Goal: Task Accomplishment & Management: Complete application form

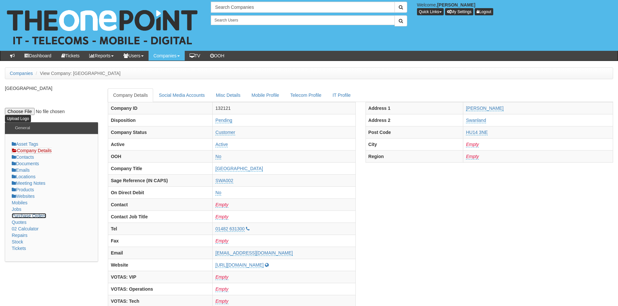
click at [37, 215] on link "Purchase Orders" at bounding box center [29, 215] width 35 height 5
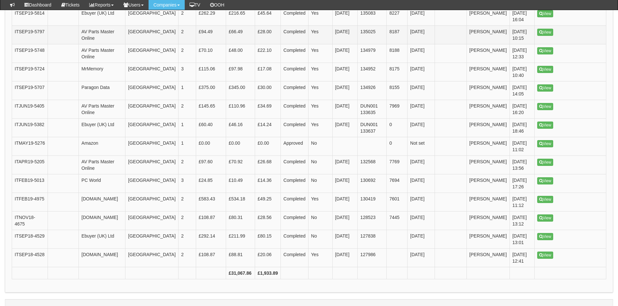
scroll to position [691, 0]
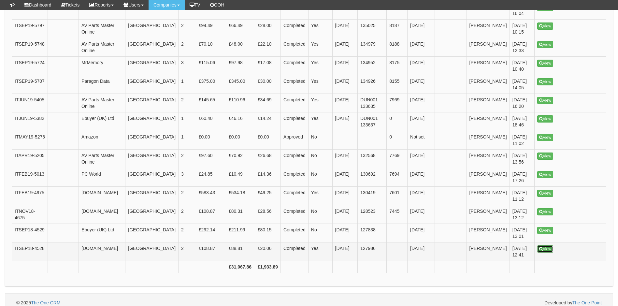
click at [543, 245] on link "View" at bounding box center [545, 248] width 16 height 7
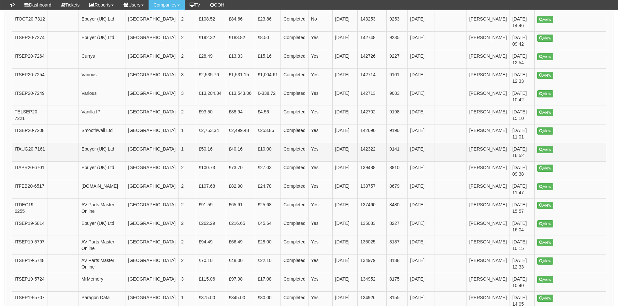
scroll to position [463, 0]
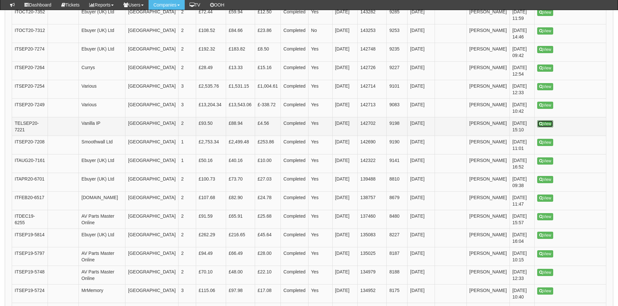
click at [547, 120] on link "View" at bounding box center [545, 123] width 16 height 7
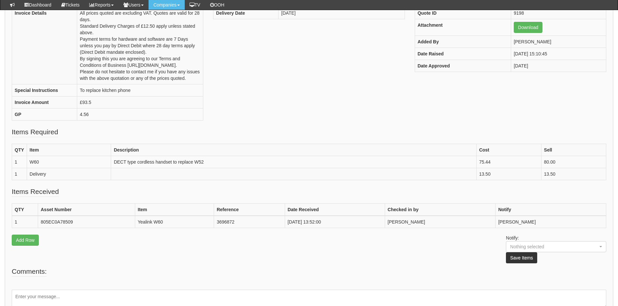
scroll to position [130, 0]
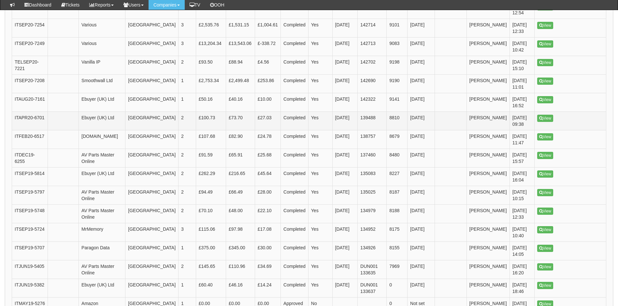
scroll to position [542, 0]
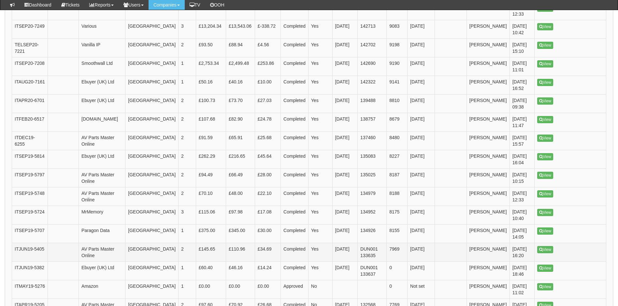
click at [109, 243] on td "AV Parts Master Online" at bounding box center [102, 252] width 47 height 19
click at [547, 246] on link "View" at bounding box center [545, 249] width 16 height 7
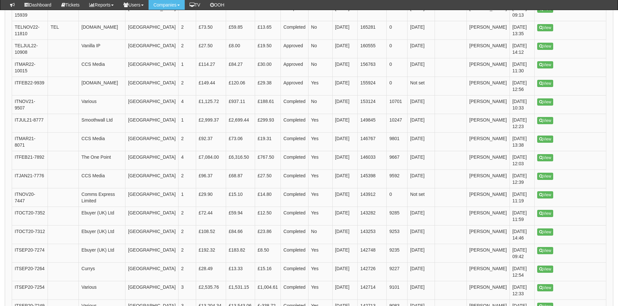
scroll to position [262, 0]
click at [548, 191] on link "View" at bounding box center [545, 194] width 16 height 7
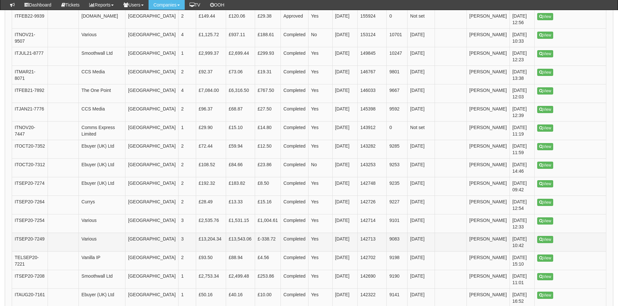
scroll to position [341, 0]
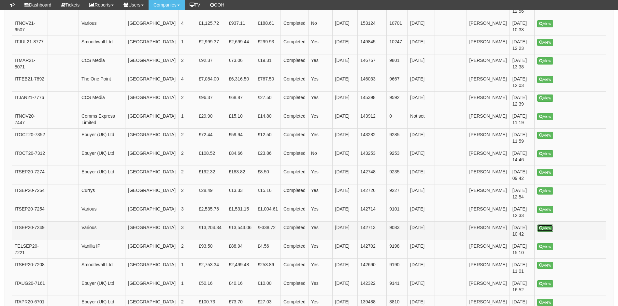
click at [551, 224] on link "View" at bounding box center [545, 227] width 16 height 7
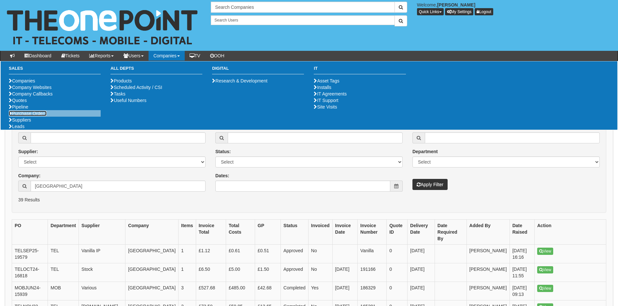
click at [28, 116] on link "Purchase Orders" at bounding box center [28, 113] width 38 height 5
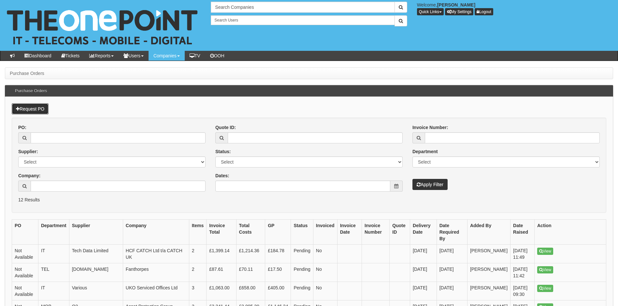
click at [37, 105] on link "Request PO" at bounding box center [30, 108] width 37 height 11
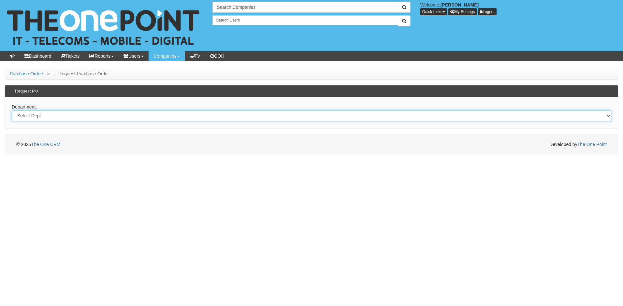
click at [39, 116] on select "Select Dept Digital Internal IT Mobiles Marketing Telecoms" at bounding box center [311, 115] width 599 height 11
select select "?pipeID=&dept=TEL"
click at [12, 110] on select "Select Dept Digital Internal IT Mobiles Marketing Telecoms" at bounding box center [311, 115] width 599 height 11
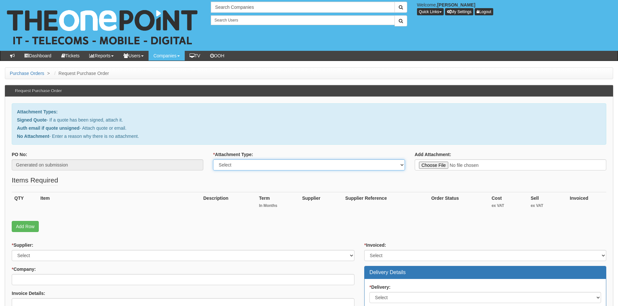
click at [298, 168] on select "Select Signed Quote Auth email with quote if unsigned No Attachment" at bounding box center [308, 164] width 191 height 11
select select "Signed Quote"
click at [213, 159] on select "Select Signed Quote Auth email with quote if unsigned No Attachment" at bounding box center [308, 164] width 191 height 11
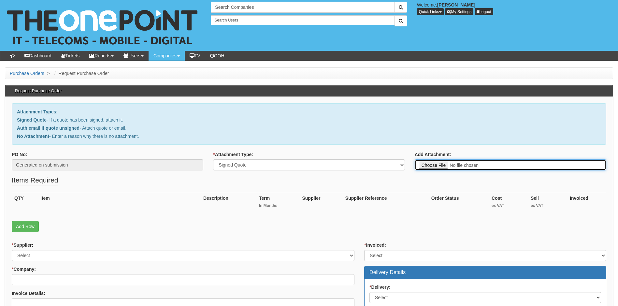
click at [441, 163] on input "Add Attachment:" at bounding box center [509, 164] width 191 height 11
type input "C:\fakepath\Butterflies VoIP and Connectivity Renewal.pdf"
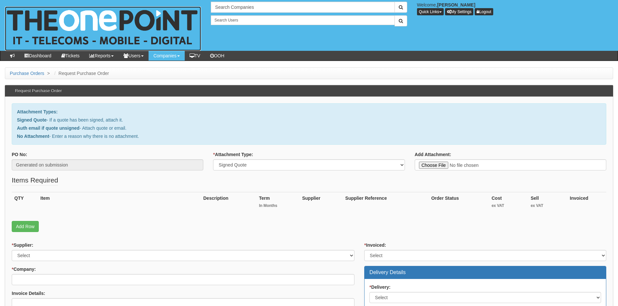
drag, startPoint x: 441, startPoint y: 163, endPoint x: 125, endPoint y: 37, distance: 340.0
click at [125, 37] on img at bounding box center [103, 29] width 196 height 44
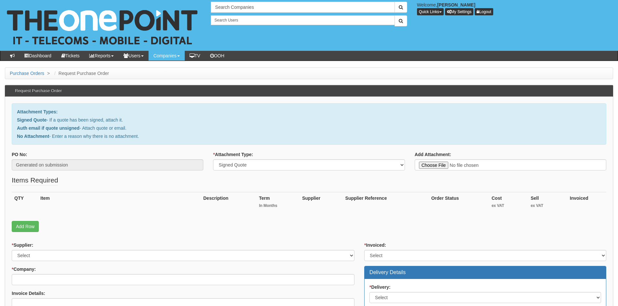
select select "Signed Quote"
click at [32, 226] on link "Add Row" at bounding box center [25, 226] width 27 height 11
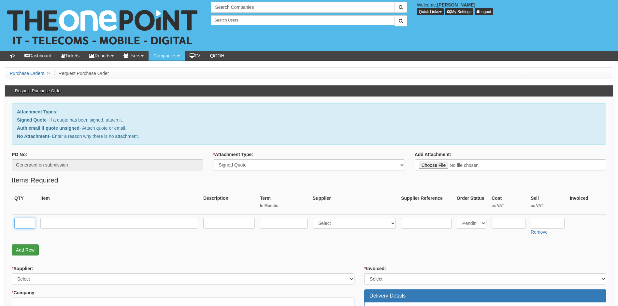
click at [32, 226] on input "text" at bounding box center [24, 223] width 21 height 11
type input "1"
type input "Basic User V200"
type input "36"
select select "72"
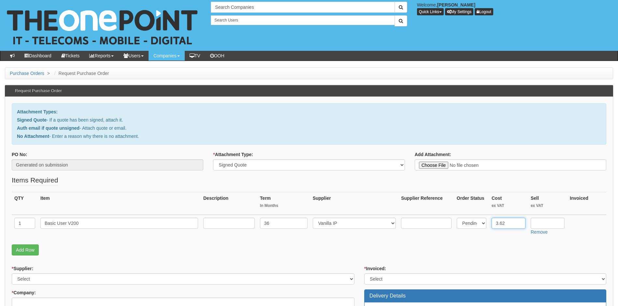
type input "3.62"
type input "8.99"
click at [67, 278] on select "Select 123 REG.co.uk 1Password 3 4Gon AA Jones Electric Ltd Abzorb Access Group…" at bounding box center [183, 278] width 343 height 11
select select "124"
click at [12, 273] on select "Select 123 [DOMAIN_NAME] 1Password 3 4Gon [PERSON_NAME] Electric Ltd Abzorb Acc…" at bounding box center [183, 278] width 343 height 11
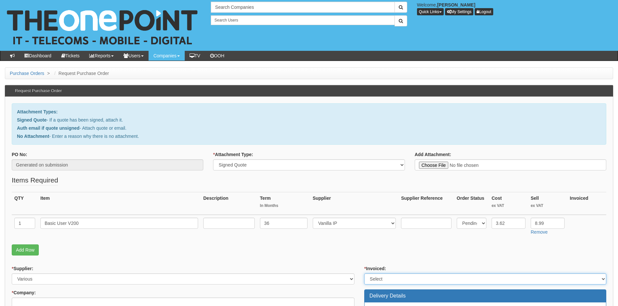
click at [408, 277] on select "Select Yes No N/A STB (part of order)" at bounding box center [485, 278] width 242 height 11
select select "1"
click at [364, 273] on select "Select Yes No N/A STB (part of order)" at bounding box center [485, 278] width 242 height 11
click at [29, 250] on link "Add Row" at bounding box center [25, 249] width 27 height 11
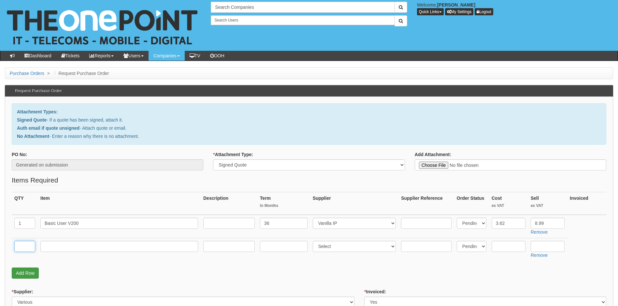
click at [29, 250] on input "text" at bounding box center [24, 246] width 21 height 11
click at [21, 245] on input "text" at bounding box center [24, 246] width 21 height 11
type input "1"
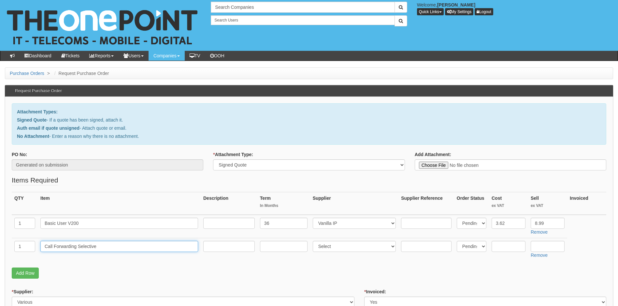
type input "Call Forwarding Selective"
type input "36"
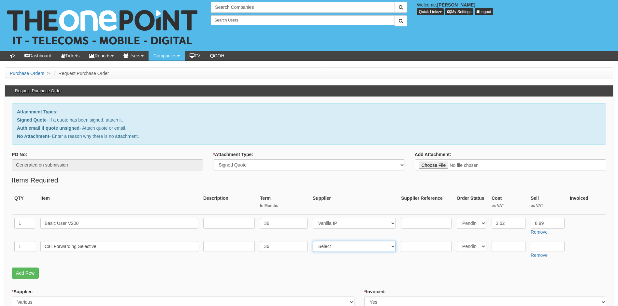
select select "72"
type input "2.40"
type input "2.75"
click at [24, 271] on link "Add Row" at bounding box center [25, 272] width 27 height 11
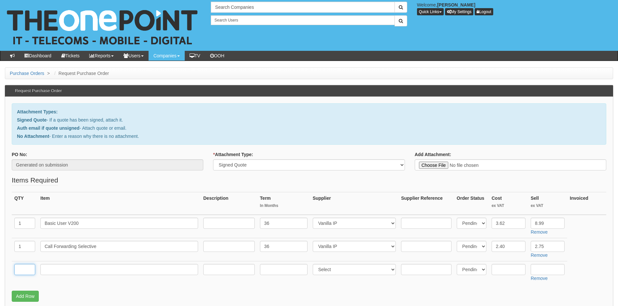
click at [27, 269] on input "text" at bounding box center [24, 269] width 21 height 11
type input "1"
type input "Connect Fibre Complete 300 (UL)"
type input "24"
select select "23"
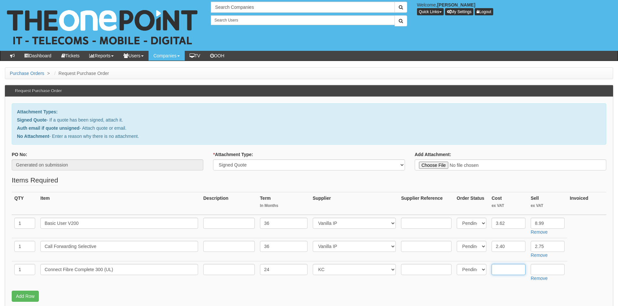
click at [515, 270] on input "text" at bounding box center [508, 269] width 34 height 11
type input "41.72"
type input "49.99"
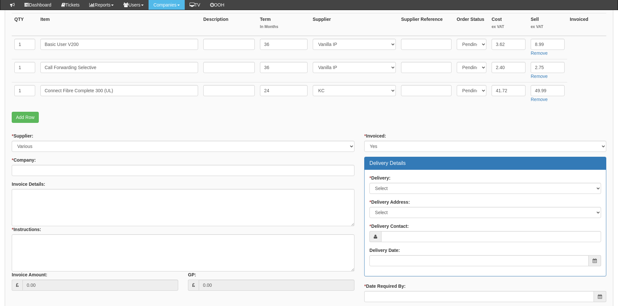
scroll to position [163, 0]
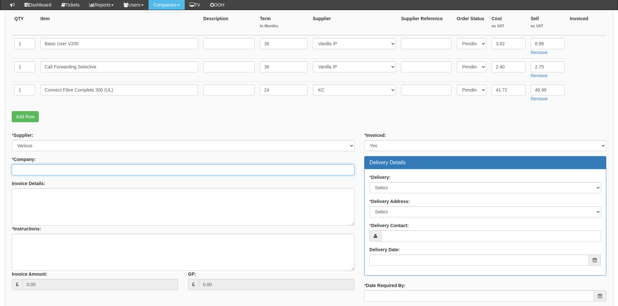
click at [40, 171] on input "* Company:" at bounding box center [183, 169] width 343 height 11
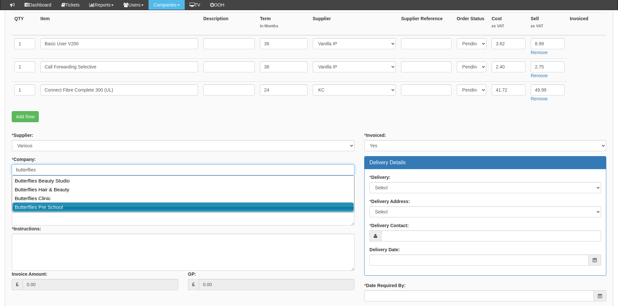
click at [62, 205] on link "Butterflies Pre School" at bounding box center [182, 206] width 341 height 9
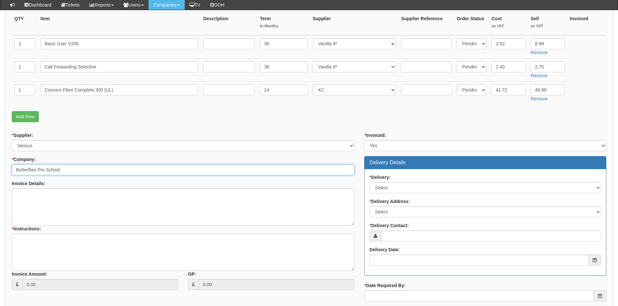
type input "Butterflies Pre School"
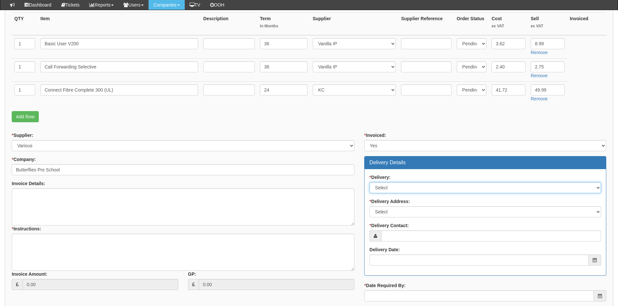
click at [405, 186] on select "Select No Not Applicable Yes" at bounding box center [485, 187] width 232 height 11
select select "3"
click at [369, 182] on select "Select No Not Applicable Yes" at bounding box center [485, 187] width 232 height 11
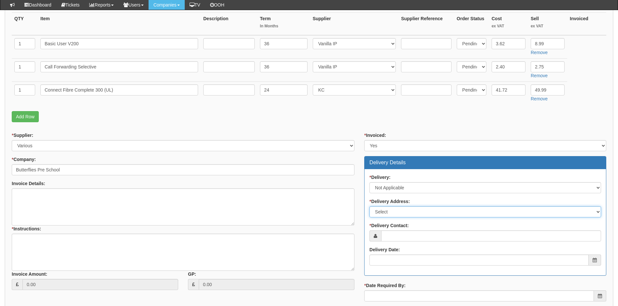
click at [414, 208] on select "Select Not Applicable Main Address - HU5 5RU Other" at bounding box center [485, 211] width 232 height 11
select select "N/A"
click at [369, 206] on select "Select Not Applicable Main Address - HU5 5RU Other" at bounding box center [485, 211] width 232 height 11
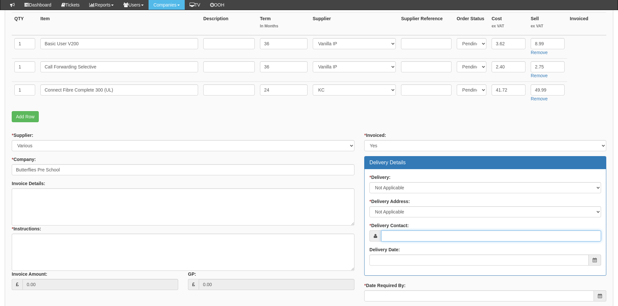
click at [404, 233] on input "* Delivery Contact:" at bounding box center [491, 235] width 220 height 11
click at [406, 240] on input "* Delivery Contact:" at bounding box center [491, 235] width 220 height 11
paste input "[EMAIL_ADDRESS][DOMAIN_NAME]"
type input "[EMAIL_ADDRESS][DOMAIN_NAME]"
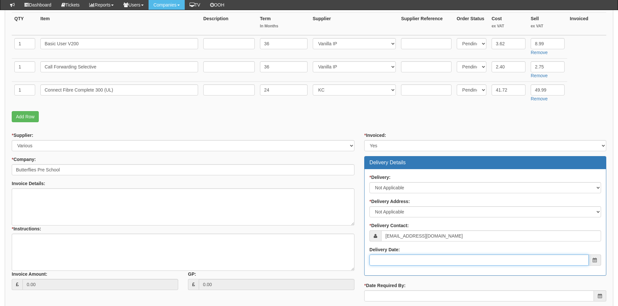
click at [409, 261] on input "Delivery Date:" at bounding box center [478, 259] width 219 height 11
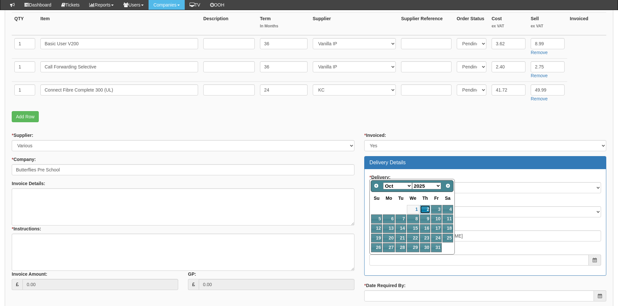
click at [425, 208] on link "2" at bounding box center [425, 209] width 11 height 9
type input "2025-10-02"
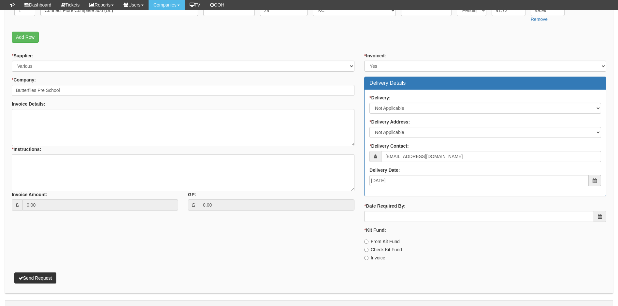
scroll to position [256, 0]
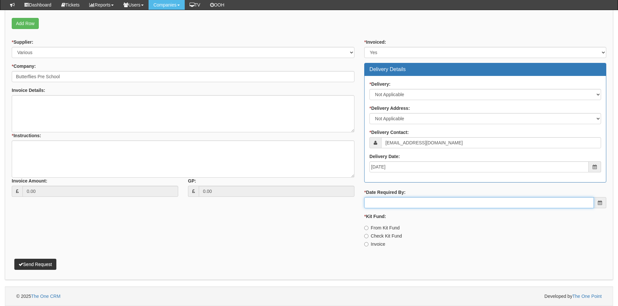
click at [407, 203] on input "* Date Required By:" at bounding box center [479, 202] width 230 height 11
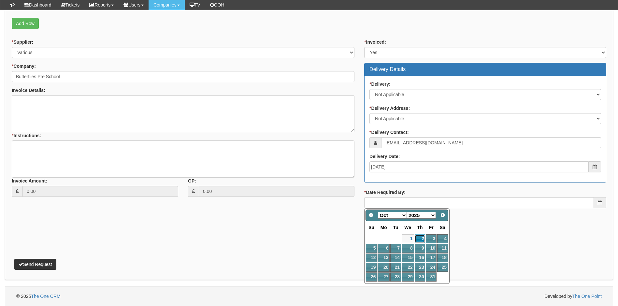
click at [419, 238] on link "2" at bounding box center [419, 238] width 11 height 9
type input "2025-10-02"
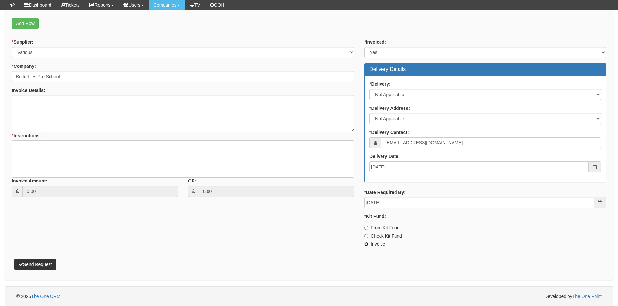
click at [368, 245] on input "Invoice" at bounding box center [366, 244] width 4 height 4
radio input "true"
click at [27, 147] on textarea "* Instructions:" at bounding box center [183, 158] width 343 height 37
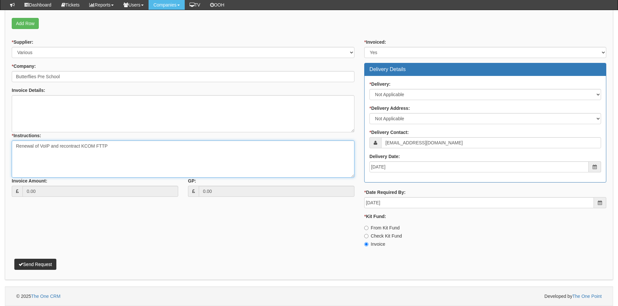
type textarea "Renewal of VoIP and recontract KCOM FTTP"
click at [43, 264] on button "Send Request" at bounding box center [35, 264] width 42 height 11
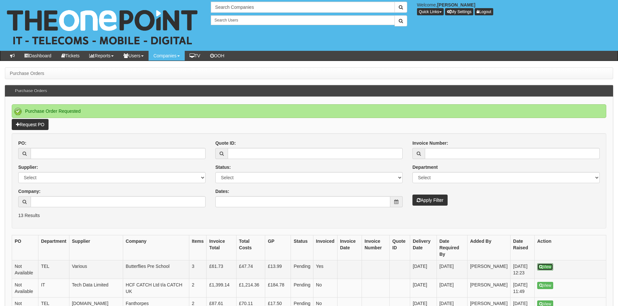
click at [547, 263] on link "View" at bounding box center [545, 266] width 16 height 7
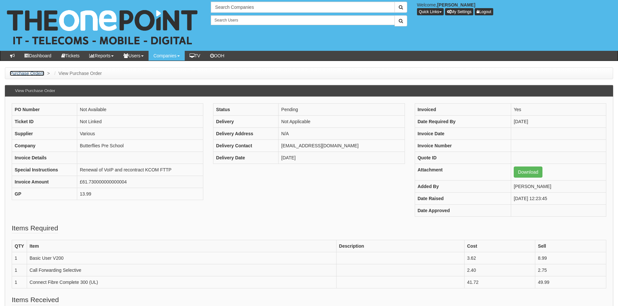
click at [31, 74] on link "Purchase Orders" at bounding box center [27, 73] width 35 height 5
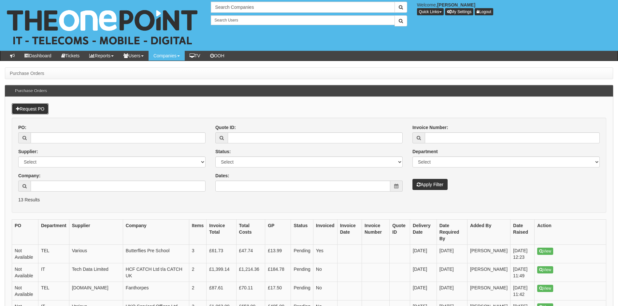
click at [43, 111] on link "Request PO" at bounding box center [30, 108] width 37 height 11
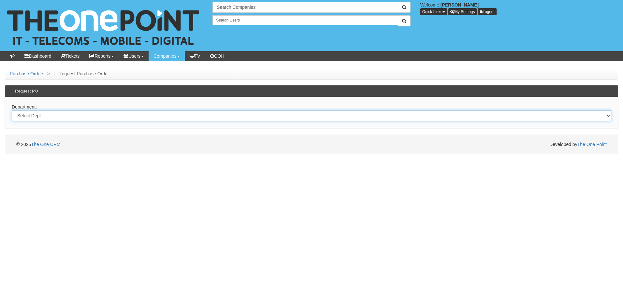
click at [75, 117] on select "Select Dept Digital Internal IT Mobiles Marketing Telecoms" at bounding box center [311, 115] width 599 height 11
select select "?pipeID=&dept=IT"
click at [12, 110] on select "Select Dept Digital Internal IT Mobiles Marketing Telecoms" at bounding box center [311, 115] width 599 height 11
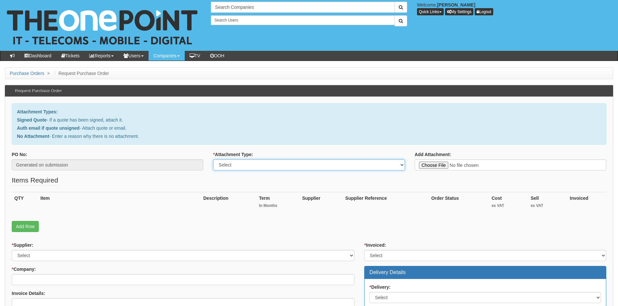
click at [280, 168] on select "Select Signed Quote Auth email with quote if unsigned No Attachment" at bounding box center [308, 164] width 191 height 11
select select "Signed Quote"
click at [213, 159] on select "Select Signed Quote Auth email with quote if unsigned No Attachment" at bounding box center [308, 164] width 191 height 11
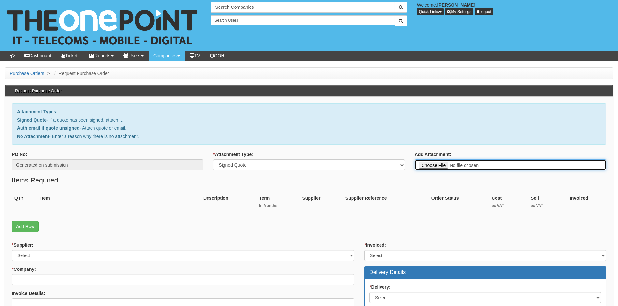
click at [442, 166] on input "Add Attachment:" at bounding box center [509, 164] width 191 height 11
type input "C:\fakepath\Butterflies Pre-school and Priory Kid’s Club - 2 x Samsung Tab S10F…"
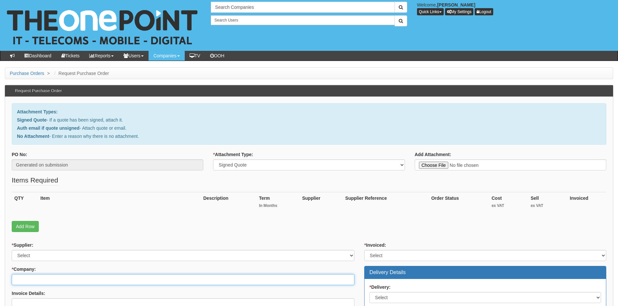
click at [49, 278] on input "* Company:" at bounding box center [183, 279] width 343 height 11
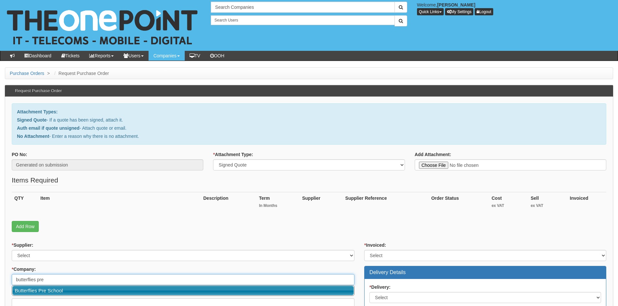
click at [50, 290] on link "Butterflies Pre School" at bounding box center [182, 290] width 341 height 9
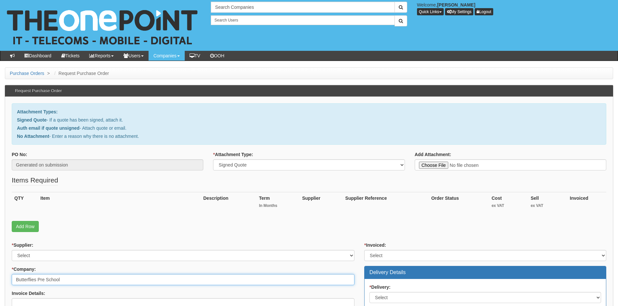
type input "Butterflies Pre School"
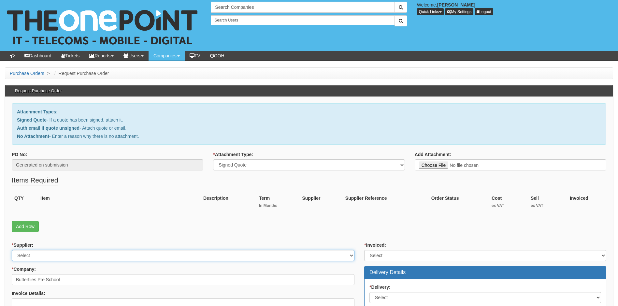
click at [83, 254] on select "Select 123 REG.co.uk 1Password 3 4Gon AA Jones Electric Ltd Abzorb Access Group…" at bounding box center [183, 255] width 343 height 11
select select "19"
click at [83, 254] on select "Select 123 REG.co.uk 1Password 3 4Gon AA Jones Electric Ltd Abzorb Access Group…" at bounding box center [183, 255] width 343 height 11
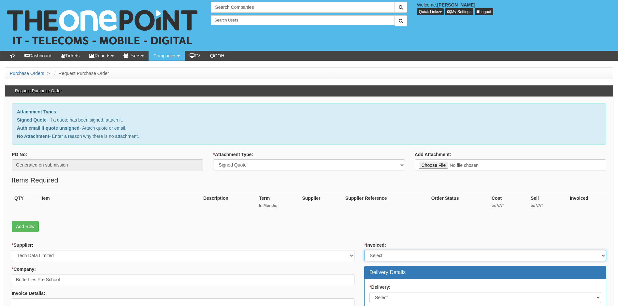
click at [383, 253] on select "Select Yes No N/A STB (part of order)" at bounding box center [485, 255] width 242 height 11
select select "1"
click at [364, 250] on select "Select Yes No N/A STB (part of order)" at bounding box center [485, 255] width 242 height 11
click at [25, 224] on link "Add Row" at bounding box center [25, 226] width 27 height 11
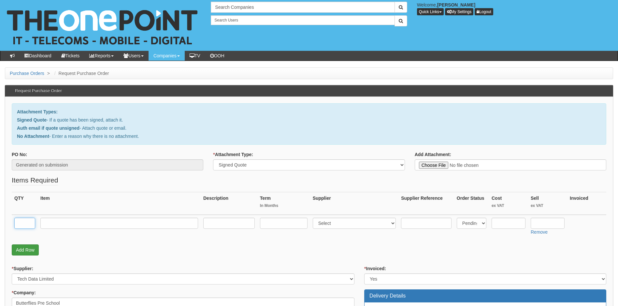
click at [25, 224] on input "text" at bounding box center [24, 223] width 21 height 11
type input "2"
click at [54, 223] on input "text" at bounding box center [119, 223] width 158 height 11
type input "Samsung Galaxy Tab S10 FE"
select select "19"
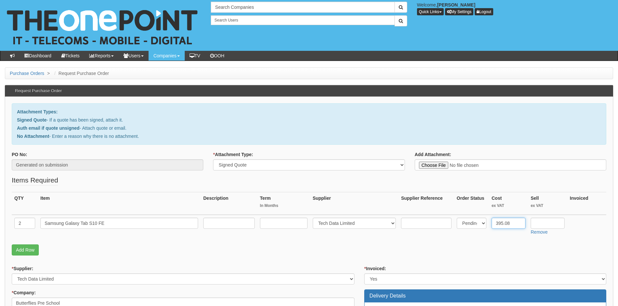
type input "395.08"
type input "475"
click at [31, 251] on link "Add Row" at bounding box center [25, 249] width 27 height 11
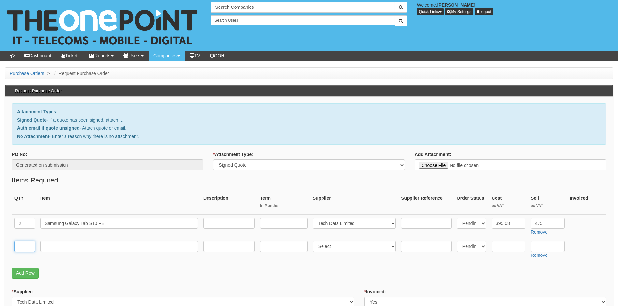
click at [31, 250] on input "text" at bounding box center [24, 246] width 21 height 11
type input "1"
click at [62, 248] on input "text" at bounding box center [119, 246] width 158 height 11
type input "Delivery"
select select "81"
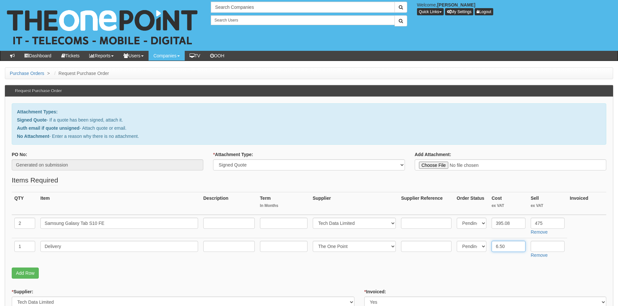
type input "6.50"
type input "2"
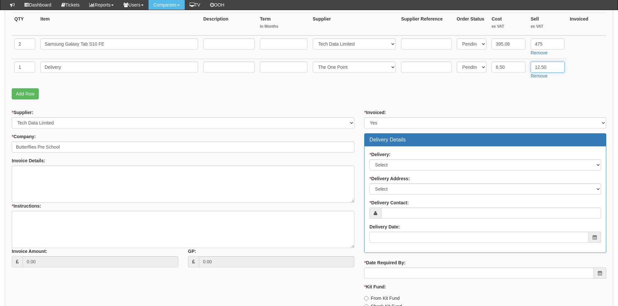
scroll to position [163, 0]
type input "12.50"
click at [63, 224] on textarea "* Instructions:" at bounding box center [183, 228] width 343 height 37
click at [77, 217] on textarea "TD link for tablets" at bounding box center [183, 228] width 343 height 37
paste textarea "https://intouch.tdsynnex.com/InTouch/MVC/Product/ProductDetails?productId=11516…"
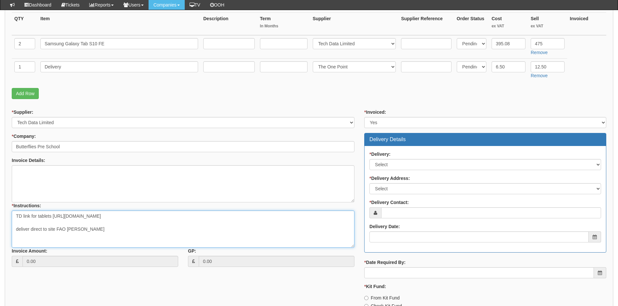
type textarea "TD link for tablets https://intouch.tdsynnex.com/InTouch/MVC/Product/ProductDet…"
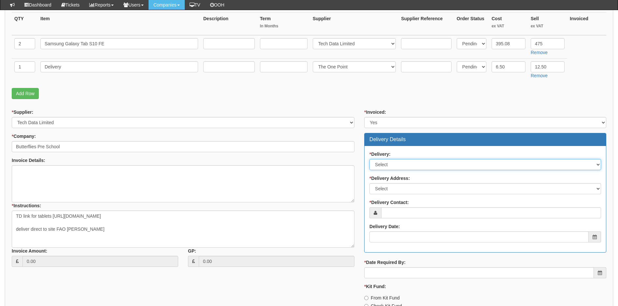
click at [416, 168] on select "Select No Not Applicable Yes" at bounding box center [485, 164] width 232 height 11
select select "1"
click at [369, 159] on select "Select No Not Applicable Yes" at bounding box center [485, 164] width 232 height 11
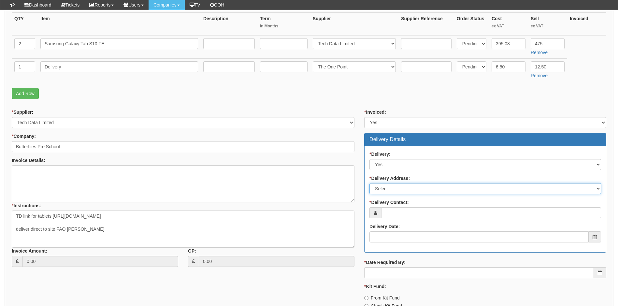
click at [412, 187] on select "Select Not Applicable Main Address - HU5 5RU Other" at bounding box center [485, 188] width 232 height 11
select select "company_main_address"
click at [369, 183] on select "Select Not Applicable Main Address - HU5 5RU Other" at bounding box center [485, 188] width 232 height 11
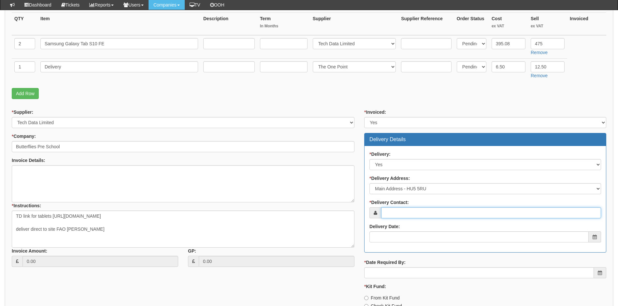
click at [408, 212] on input "* Delivery Contact:" at bounding box center [491, 212] width 220 height 11
click at [413, 212] on input "* Delivery Contact:" at bounding box center [491, 212] width 220 height 11
paste input "[EMAIL_ADDRESS][DOMAIN_NAME]"
type input "[EMAIL_ADDRESS][DOMAIN_NAME]"
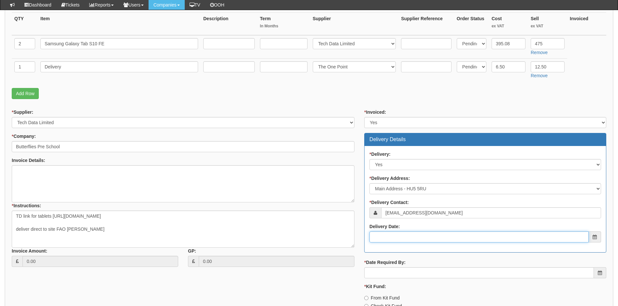
click at [399, 237] on input "Delivery Date:" at bounding box center [478, 236] width 219 height 11
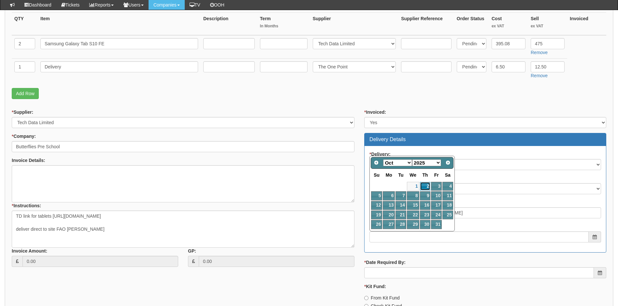
click at [425, 184] on link "2" at bounding box center [425, 186] width 11 height 9
type input "2025-10-02"
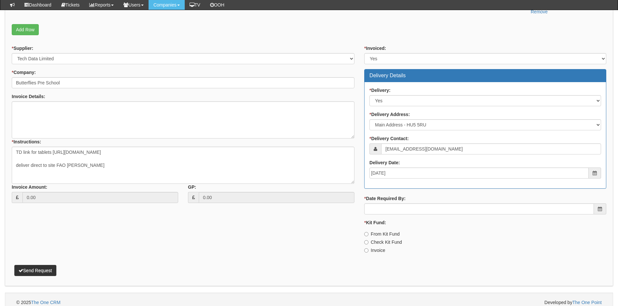
scroll to position [228, 0]
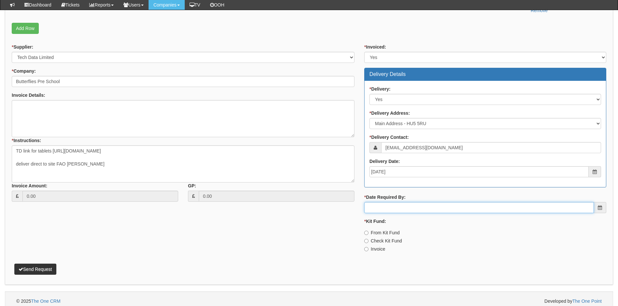
click at [408, 212] on input "* Date Required By:" at bounding box center [479, 207] width 230 height 11
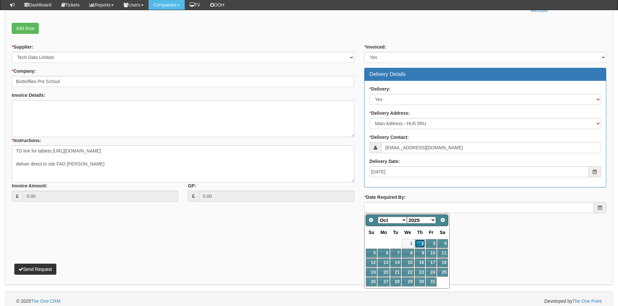
click at [420, 243] on link "2" at bounding box center [419, 243] width 11 height 9
type input "2025-10-02"
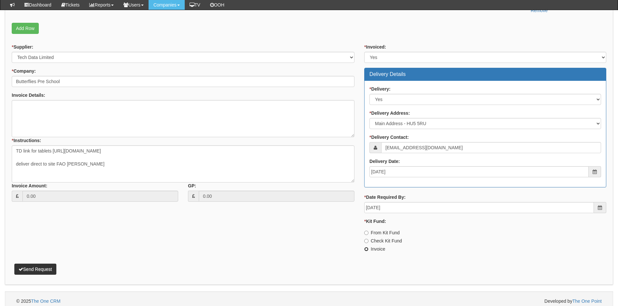
click at [366, 247] on input "Invoice" at bounding box center [366, 249] width 4 height 4
radio input "true"
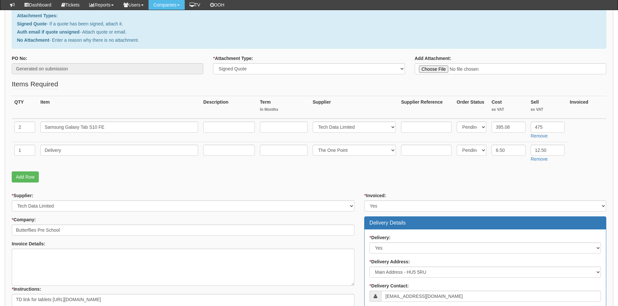
scroll to position [65, 0]
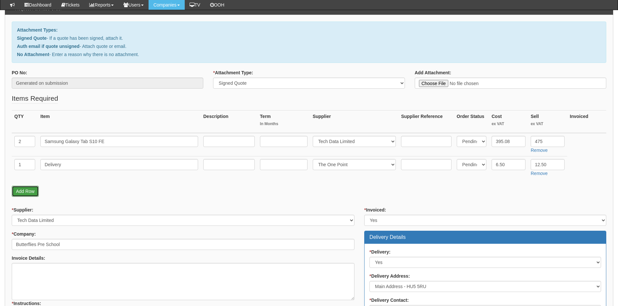
click at [34, 193] on link "Add Row" at bounding box center [25, 191] width 27 height 11
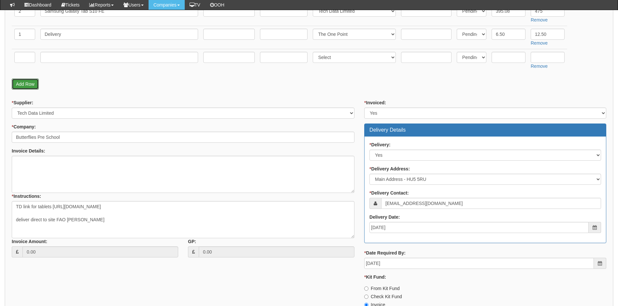
scroll to position [228, 0]
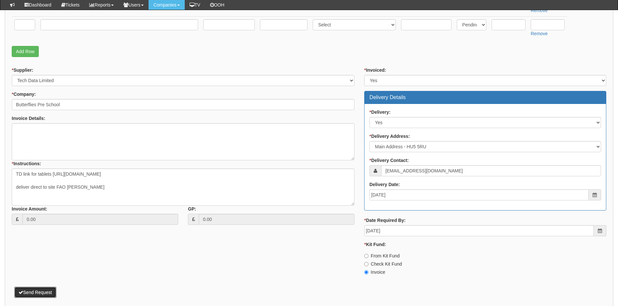
click at [42, 291] on button "Send Request" at bounding box center [35, 292] width 42 height 11
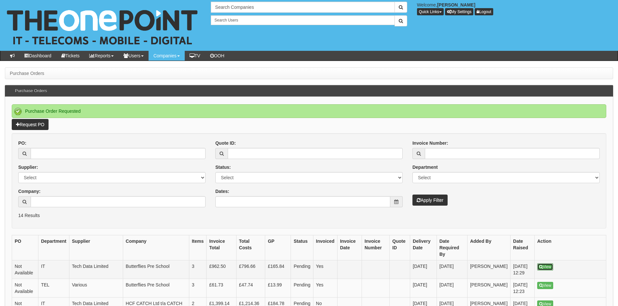
click at [545, 263] on link "View" at bounding box center [545, 266] width 16 height 7
